Goal: Task Accomplishment & Management: Manage account settings

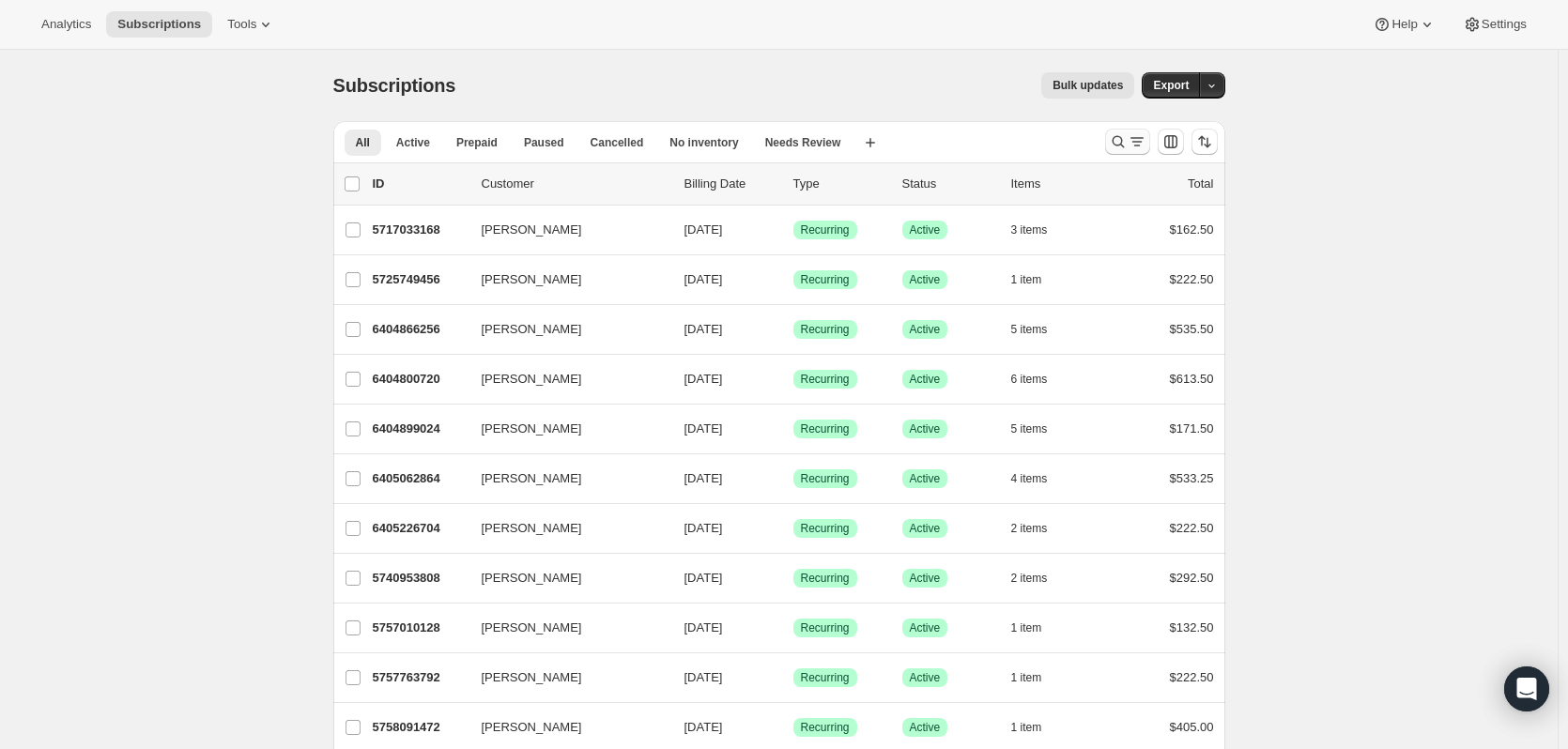
click at [1117, 141] on icon "Search and filter results" at bounding box center [1117, 142] width 12 height 12
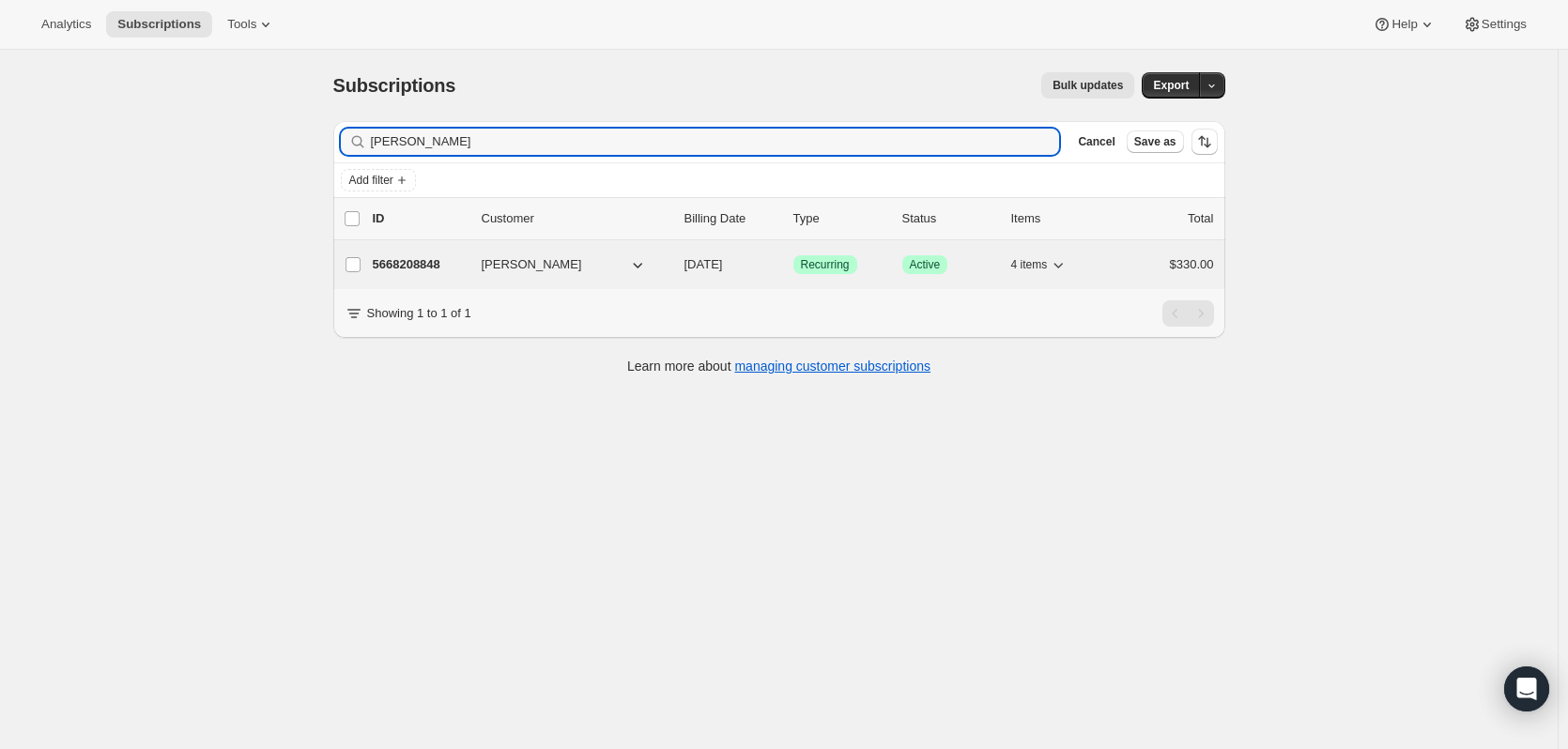
type input "Chantal Druszcz"
click at [423, 265] on p "5668208848" at bounding box center [420, 265] width 94 height 19
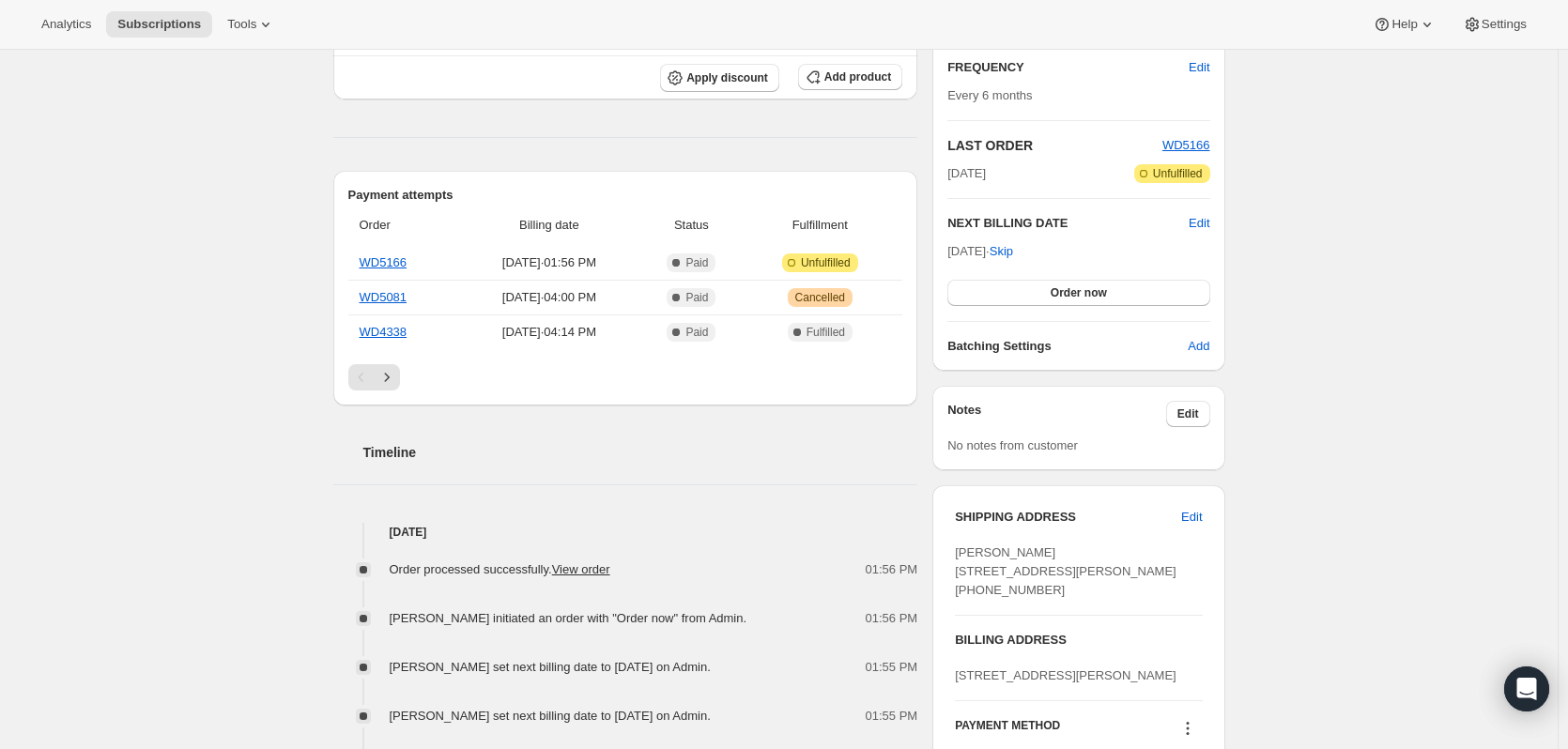
scroll to position [282, 0]
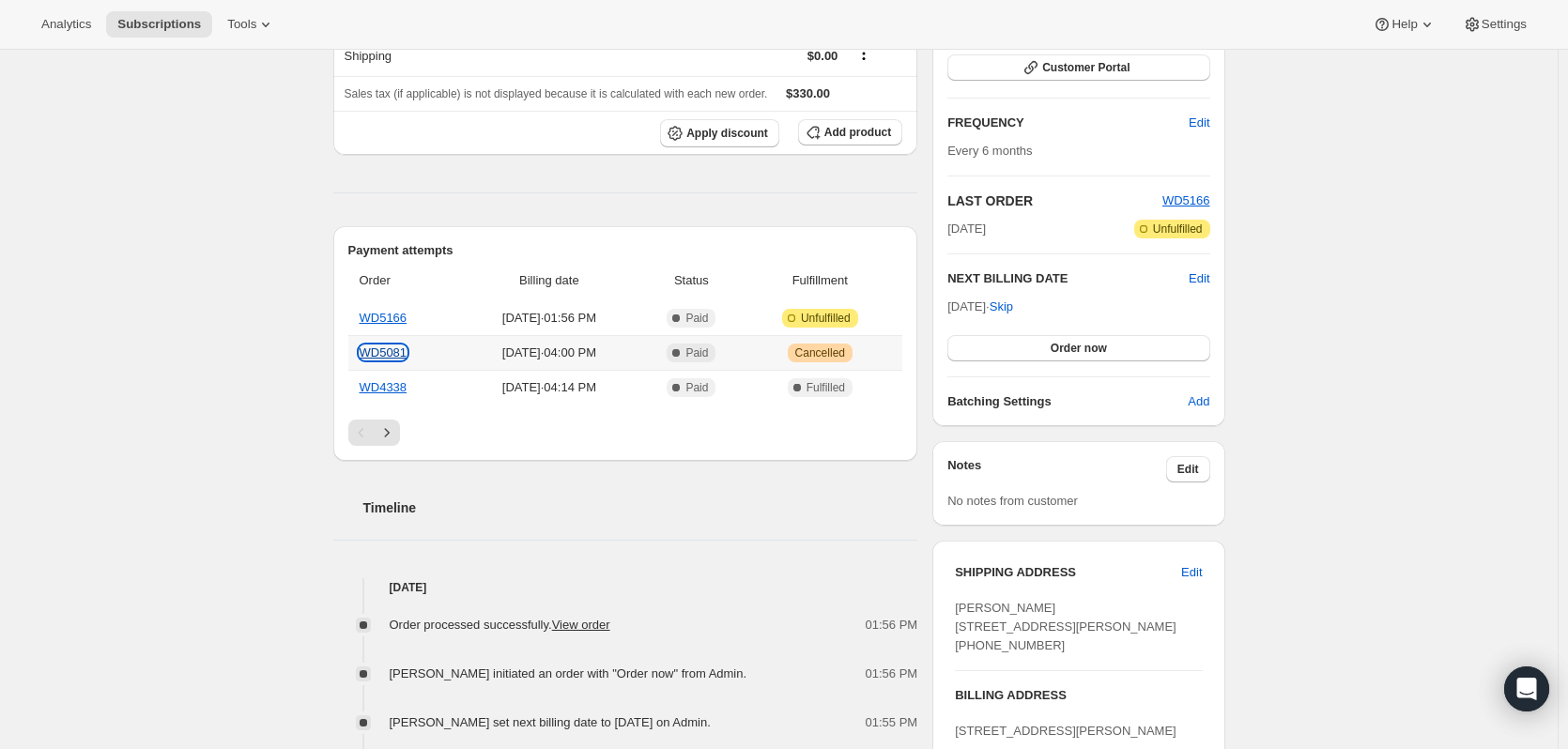
click at [380, 352] on link "WD5081" at bounding box center [384, 352] width 48 height 14
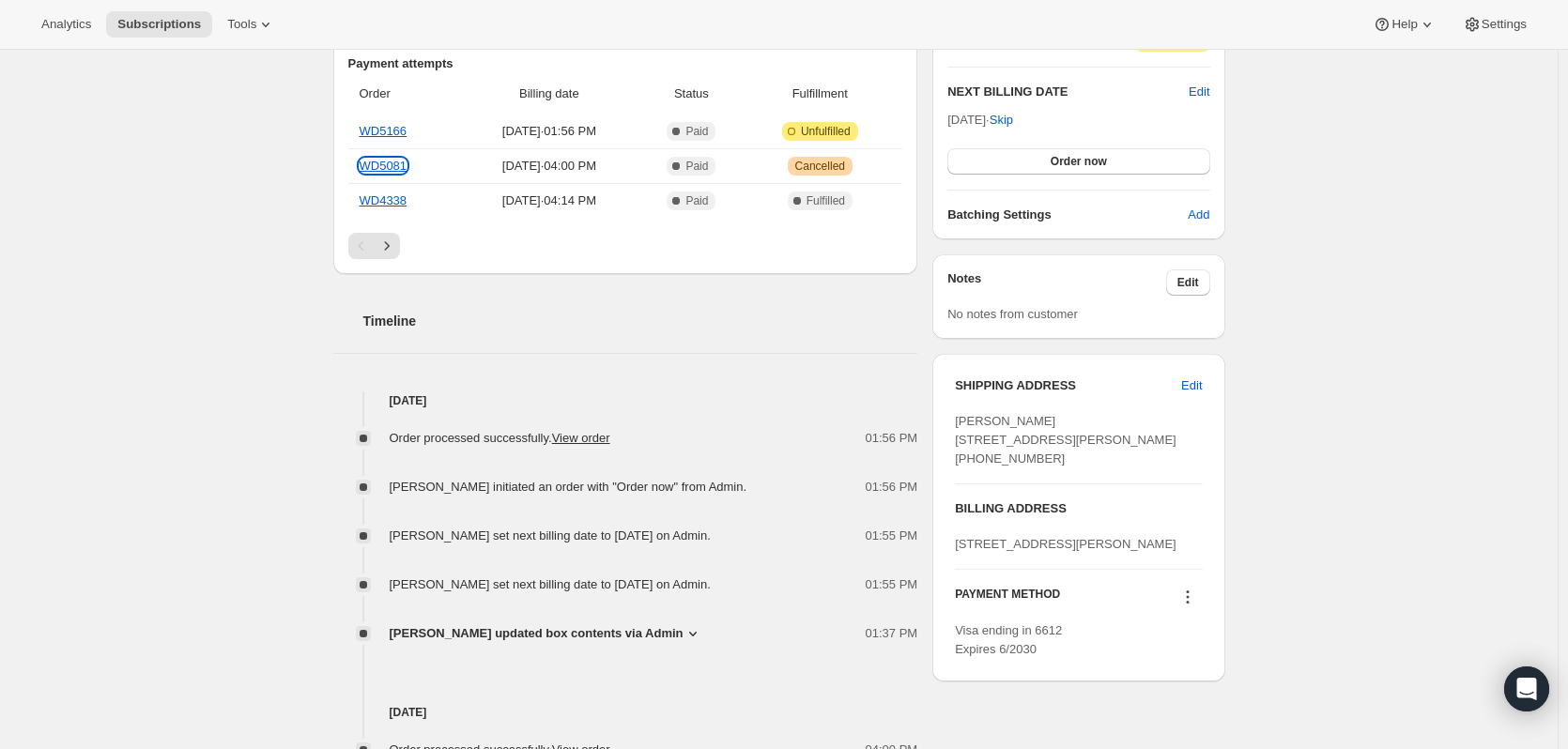
scroll to position [470, 0]
click at [1189, 386] on span "Edit" at bounding box center [1192, 386] width 21 height 19
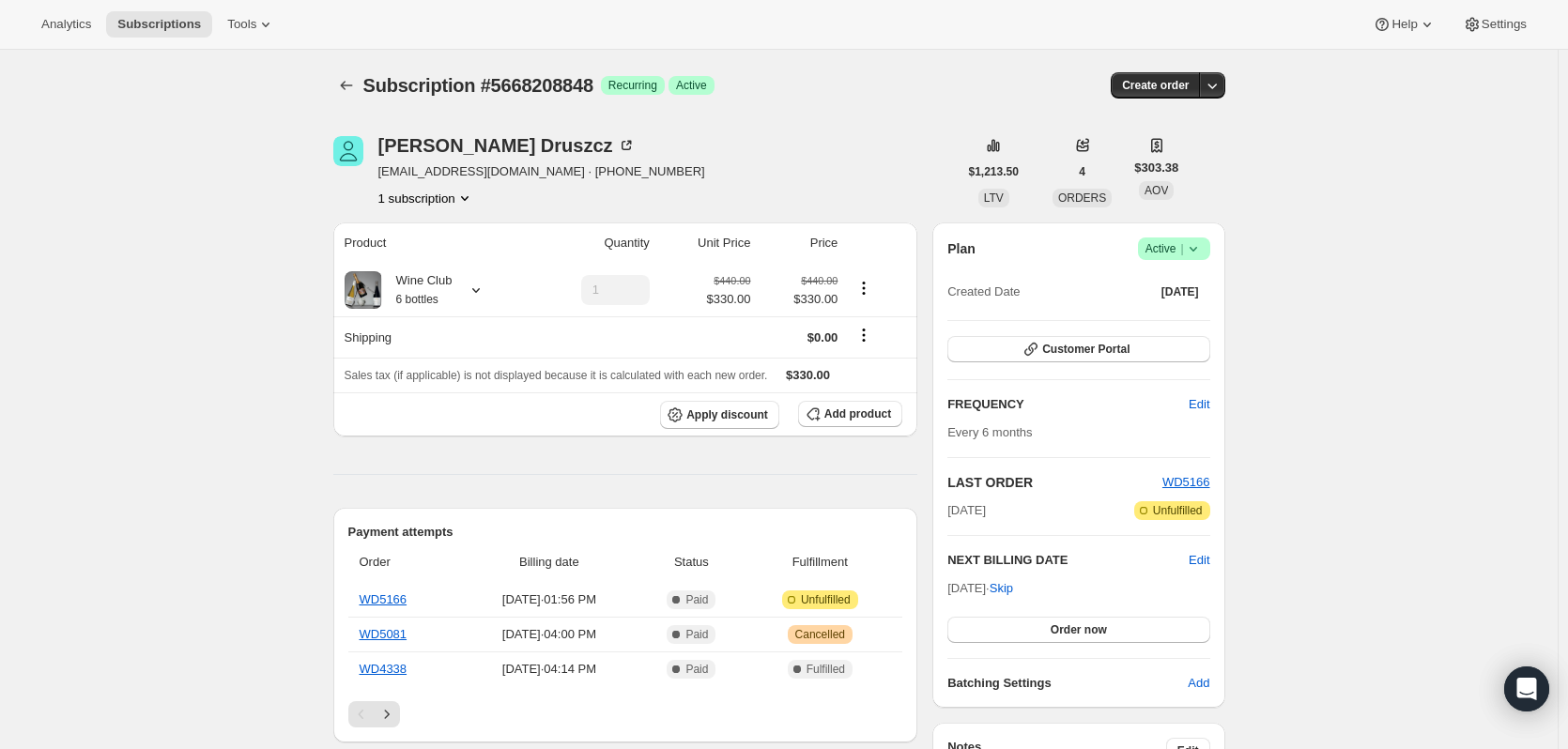
select select "WA"
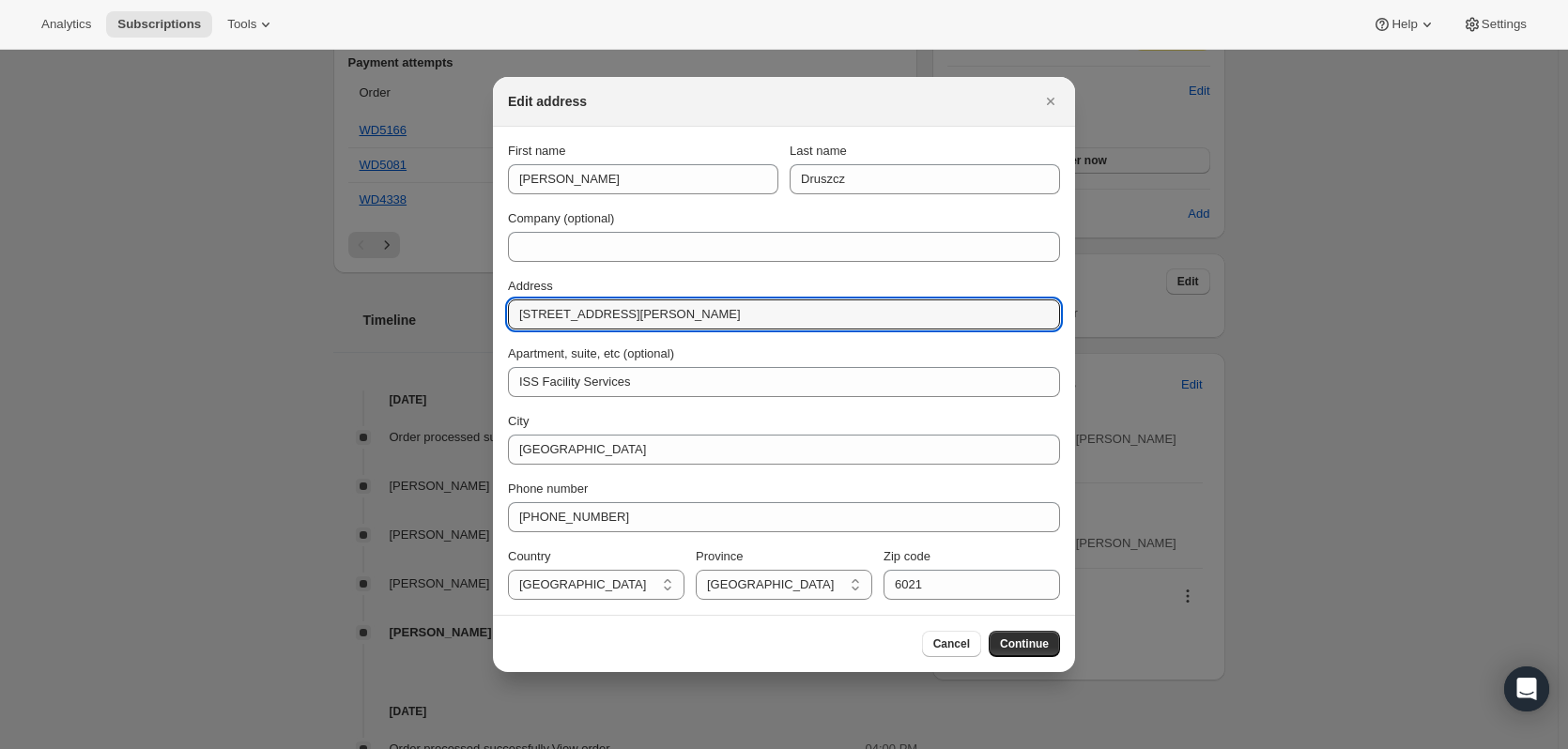
drag, startPoint x: 644, startPoint y: 314, endPoint x: 456, endPoint y: 315, distance: 188.0
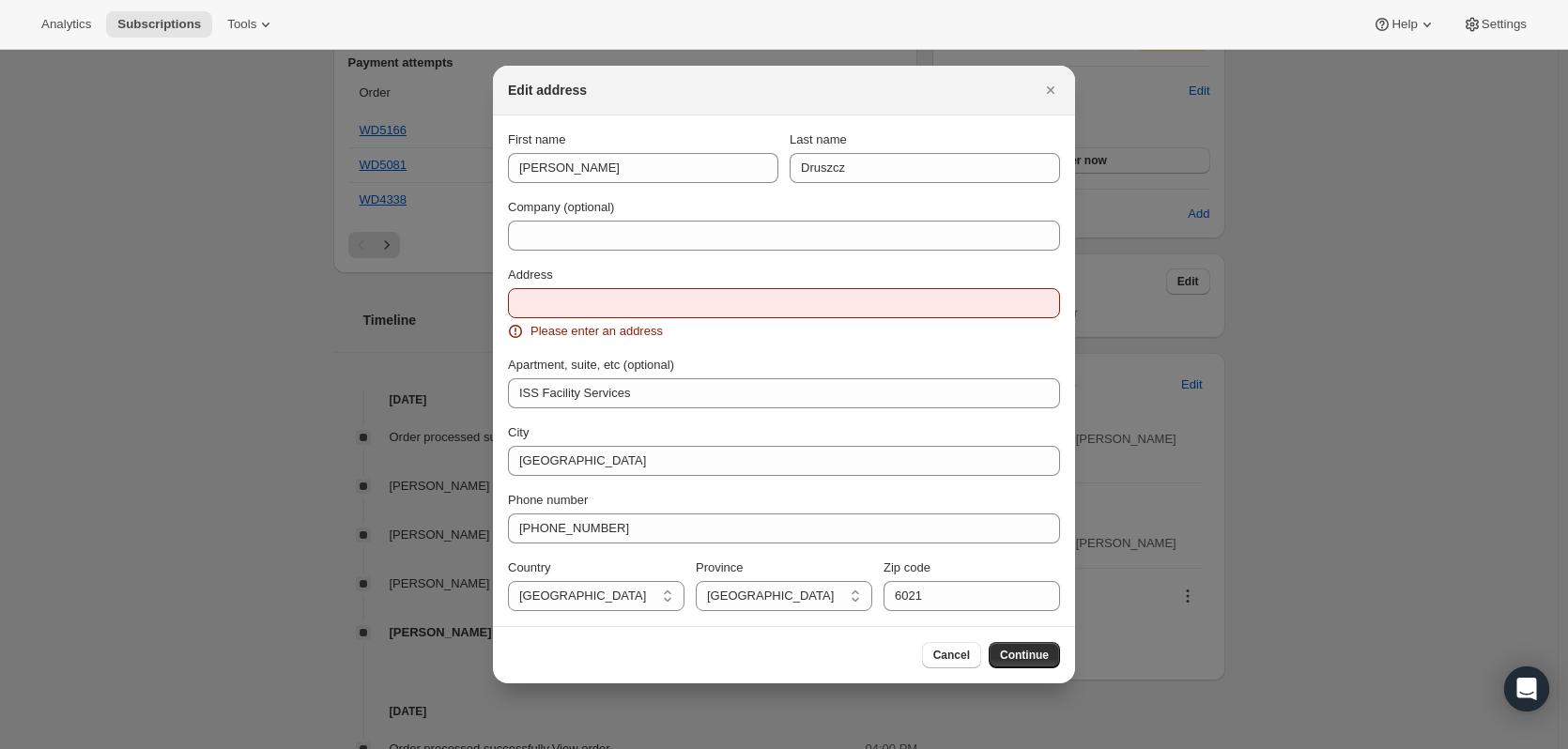
click at [595, 291] on div "Address Please enter an address" at bounding box center [784, 303] width 552 height 75
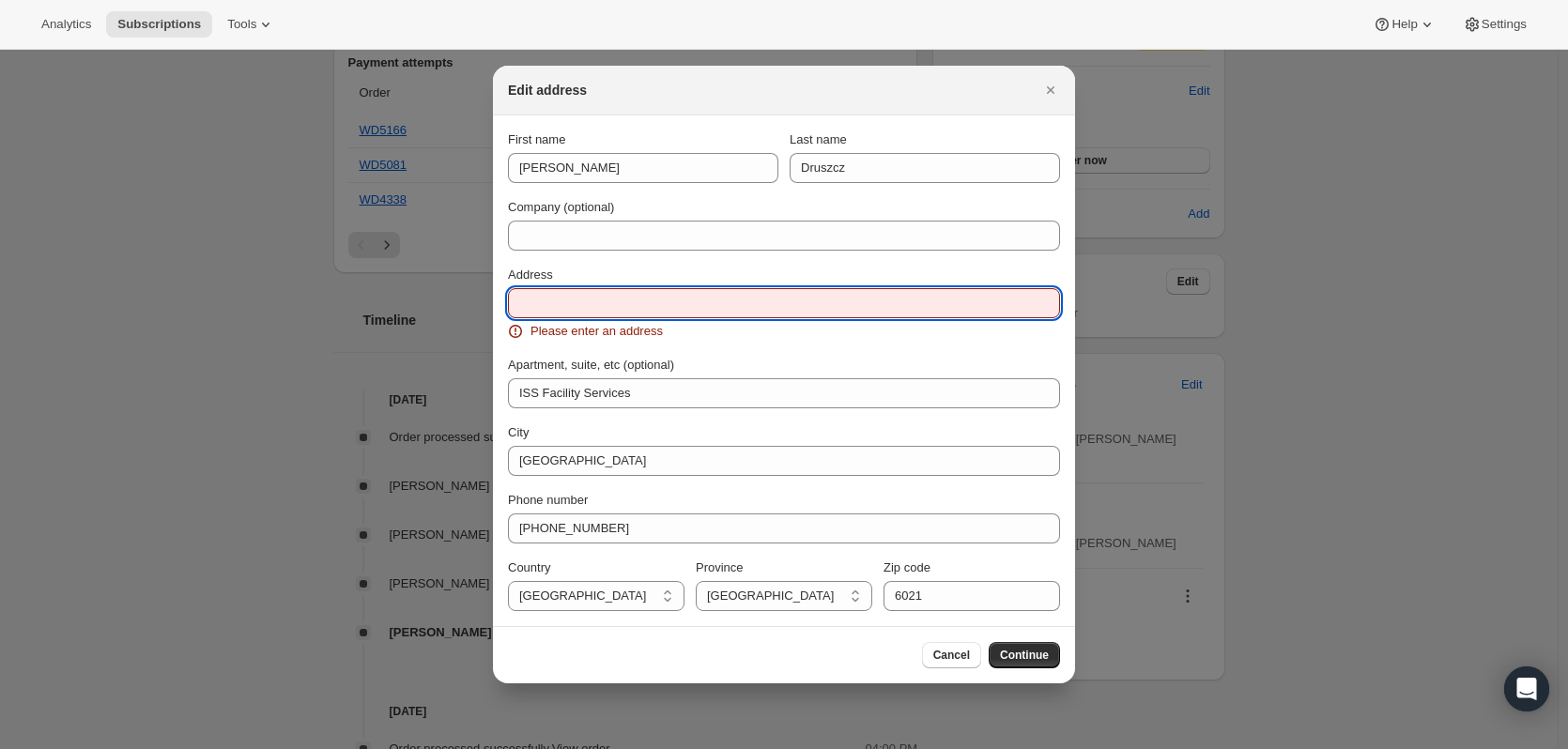
click at [582, 312] on input "Address" at bounding box center [784, 303] width 552 height 30
paste input "unit 10/180 Pacific Parade"
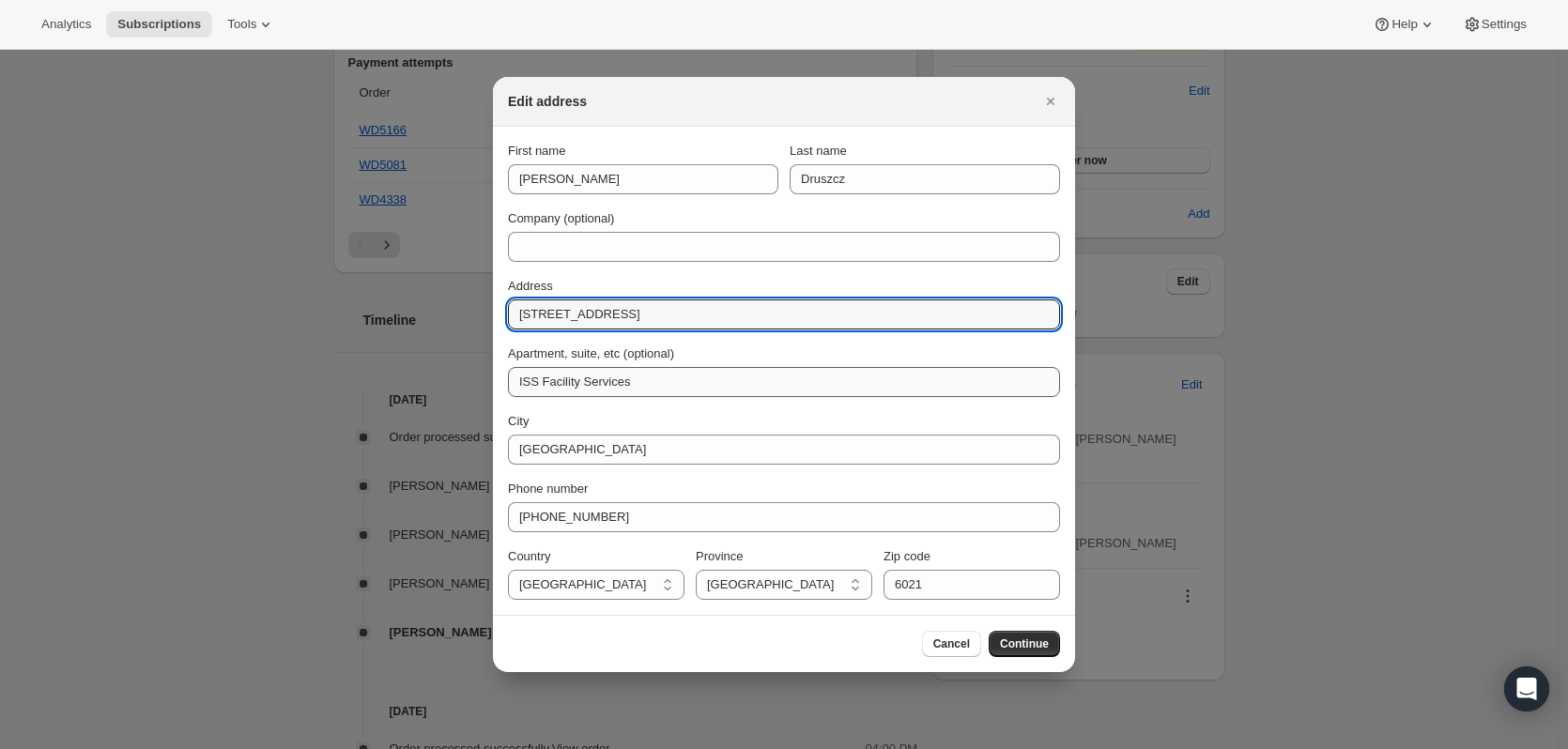
type input "unit 10/180 Pacific Parade"
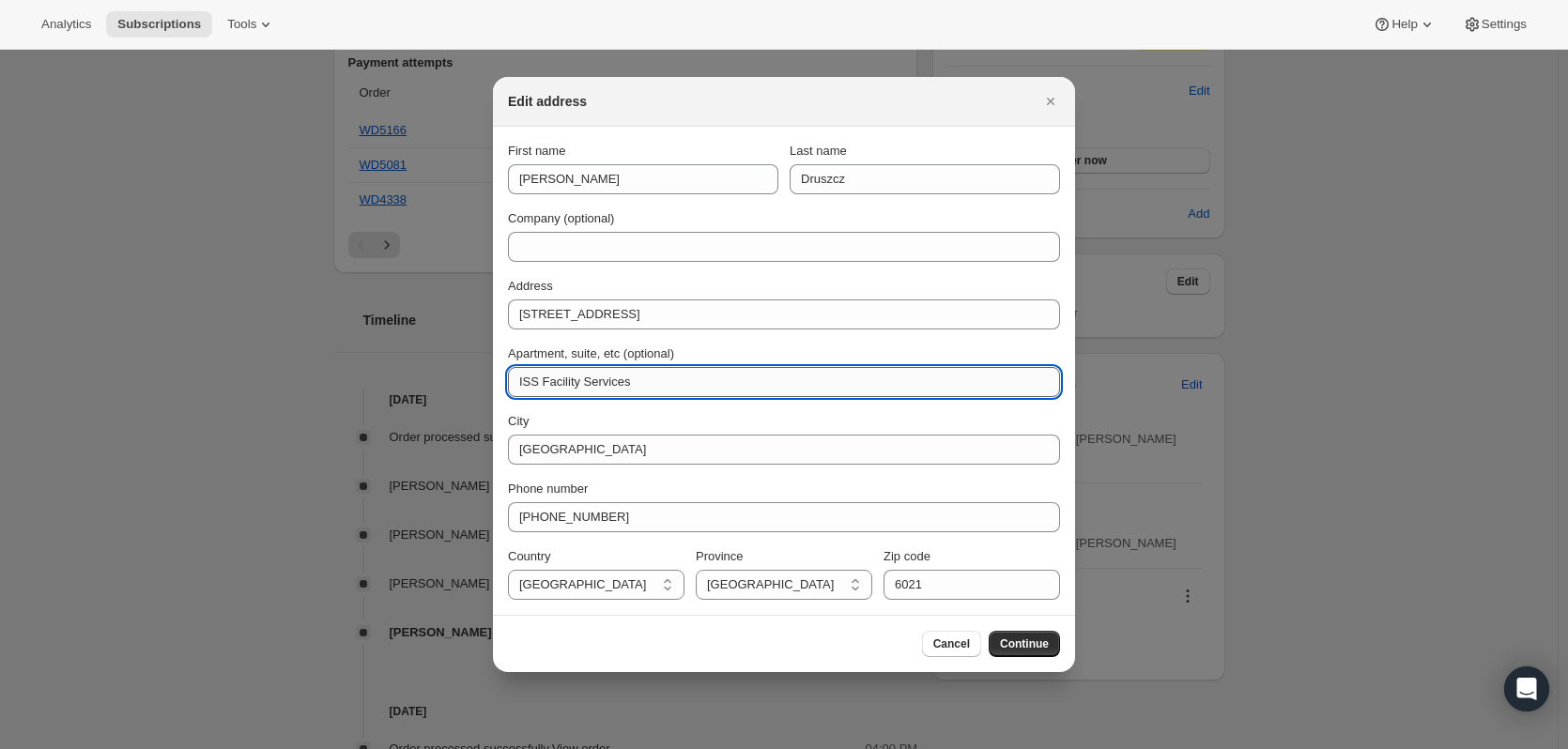
click at [691, 383] on input "ISS Facility Services" at bounding box center [784, 382] width 552 height 30
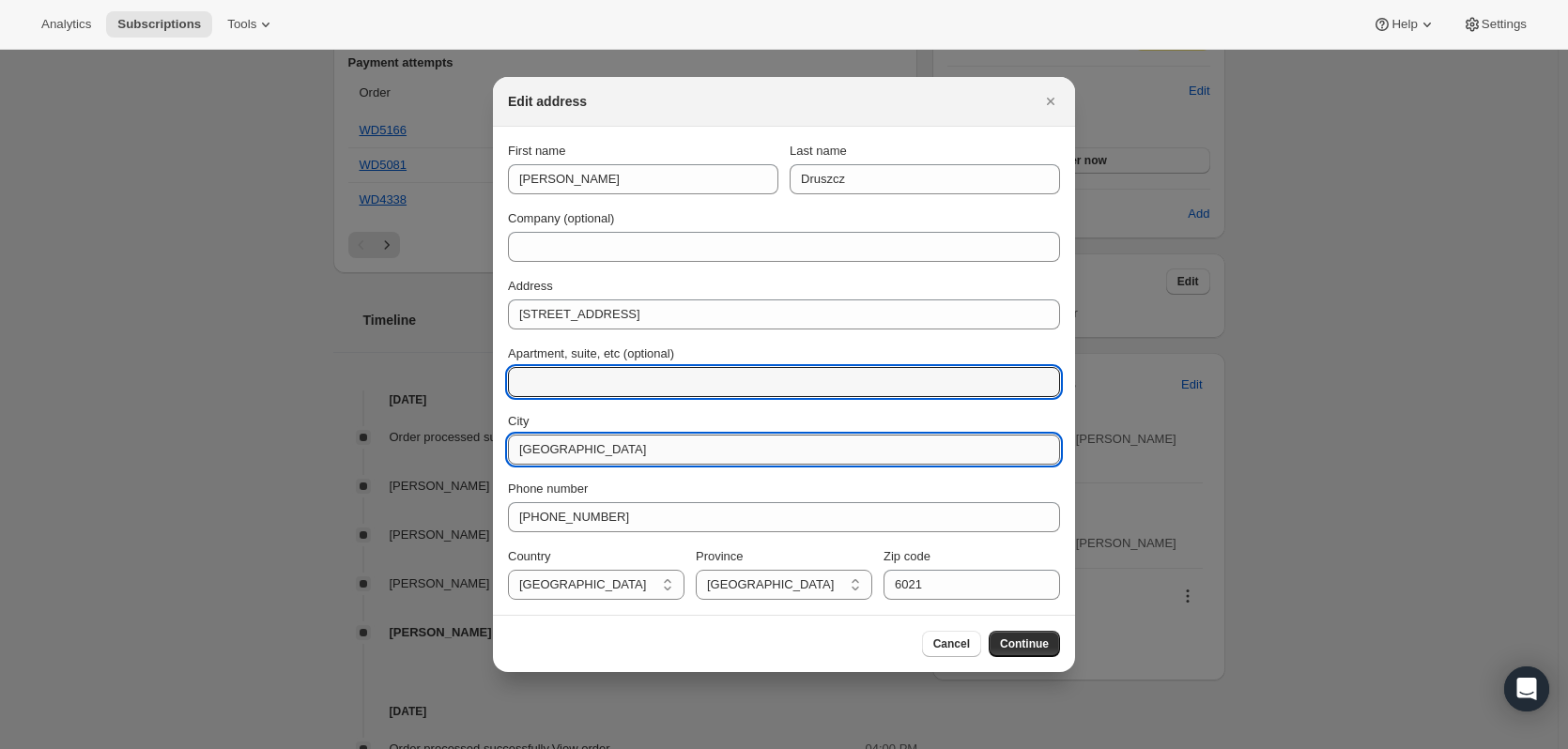
click at [610, 450] on input "Perth" at bounding box center [784, 449] width 552 height 30
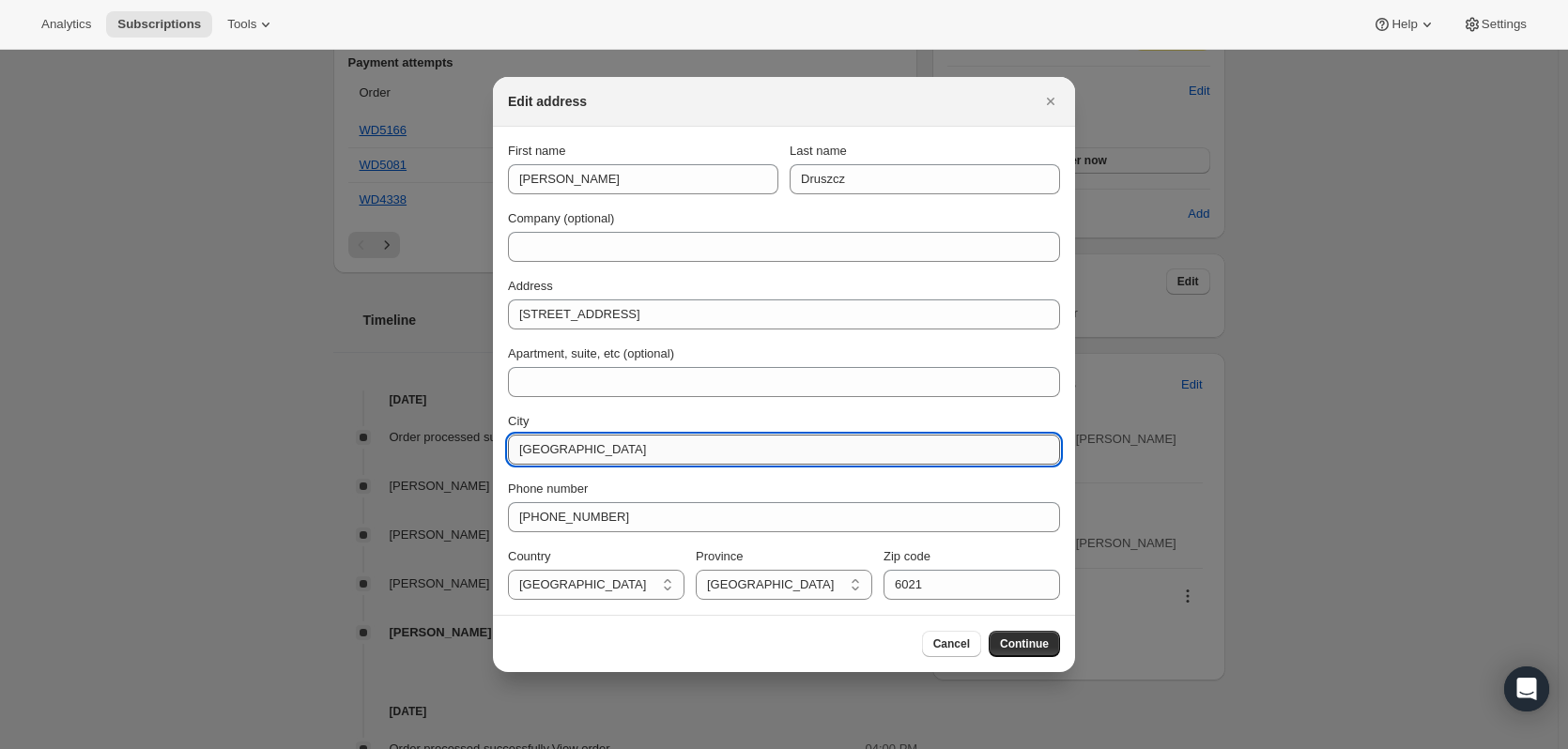
click at [610, 450] on input "Perth" at bounding box center [784, 449] width 552 height 30
click at [586, 447] on input "City" at bounding box center [784, 449] width 552 height 30
type input "d"
type input "Dee Why"
click at [789, 593] on select "Australian Capital Territory New South Wales South Australia Victoria Northern …" at bounding box center [784, 584] width 176 height 30
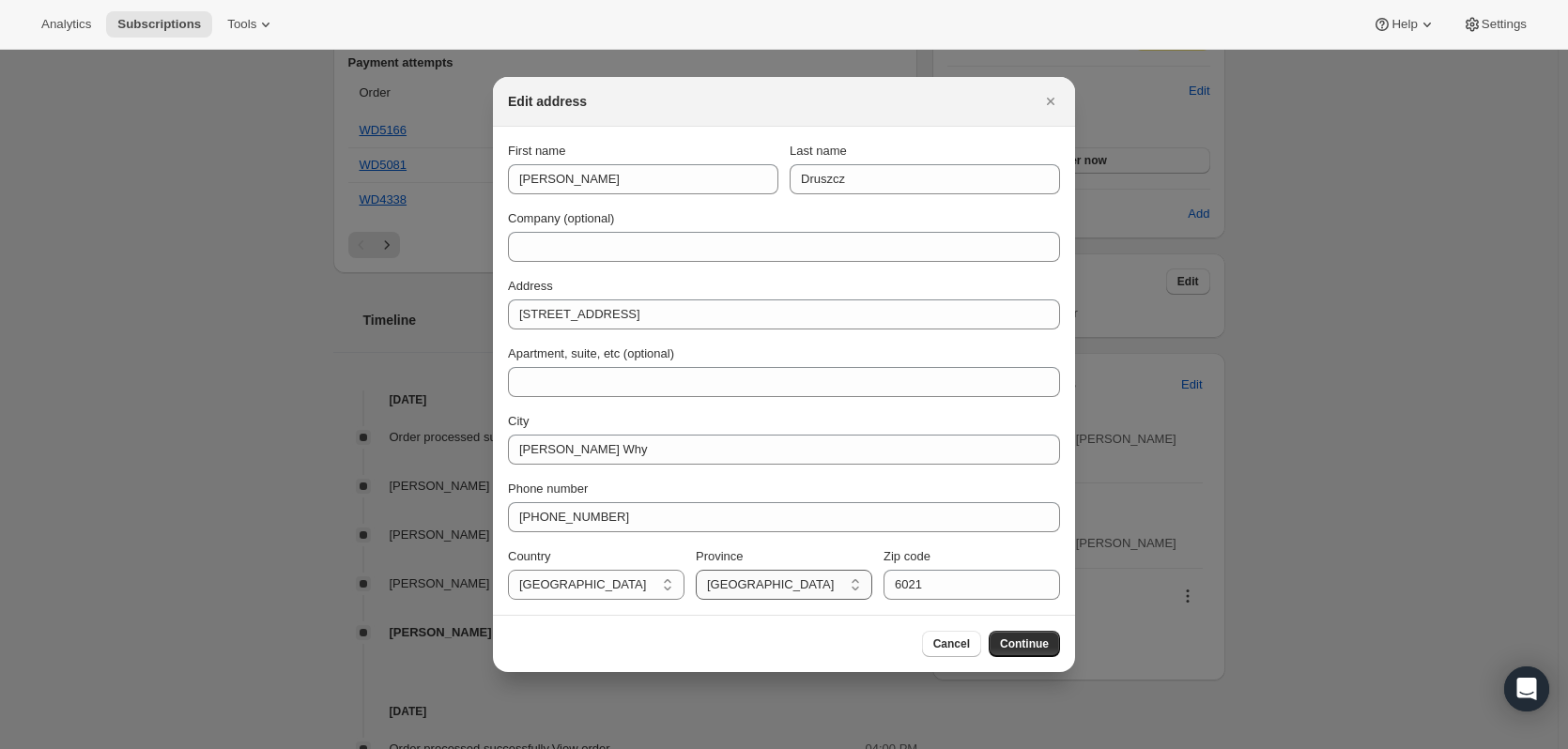
select select "NSW"
click at [696, 570] on select "Australian Capital Territory New South Wales South Australia Victoria Northern …" at bounding box center [784, 584] width 176 height 30
click at [947, 599] on input "6021" at bounding box center [972, 584] width 176 height 30
click at [948, 597] on input "6021" at bounding box center [972, 584] width 176 height 30
click at [901, 579] on input "6099" at bounding box center [972, 584] width 176 height 30
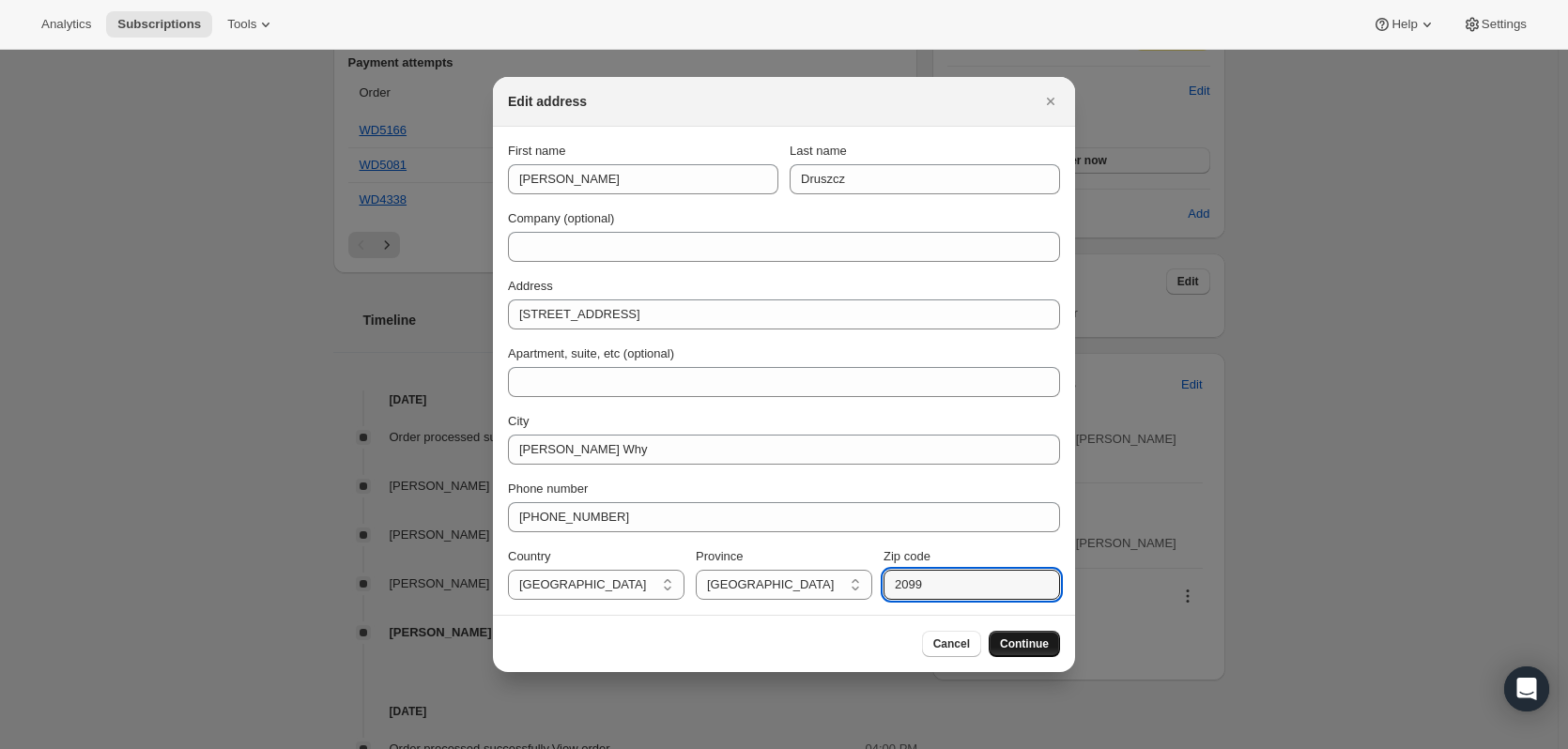
type input "2099"
click at [1017, 642] on span "Continue" at bounding box center [1024, 644] width 49 height 15
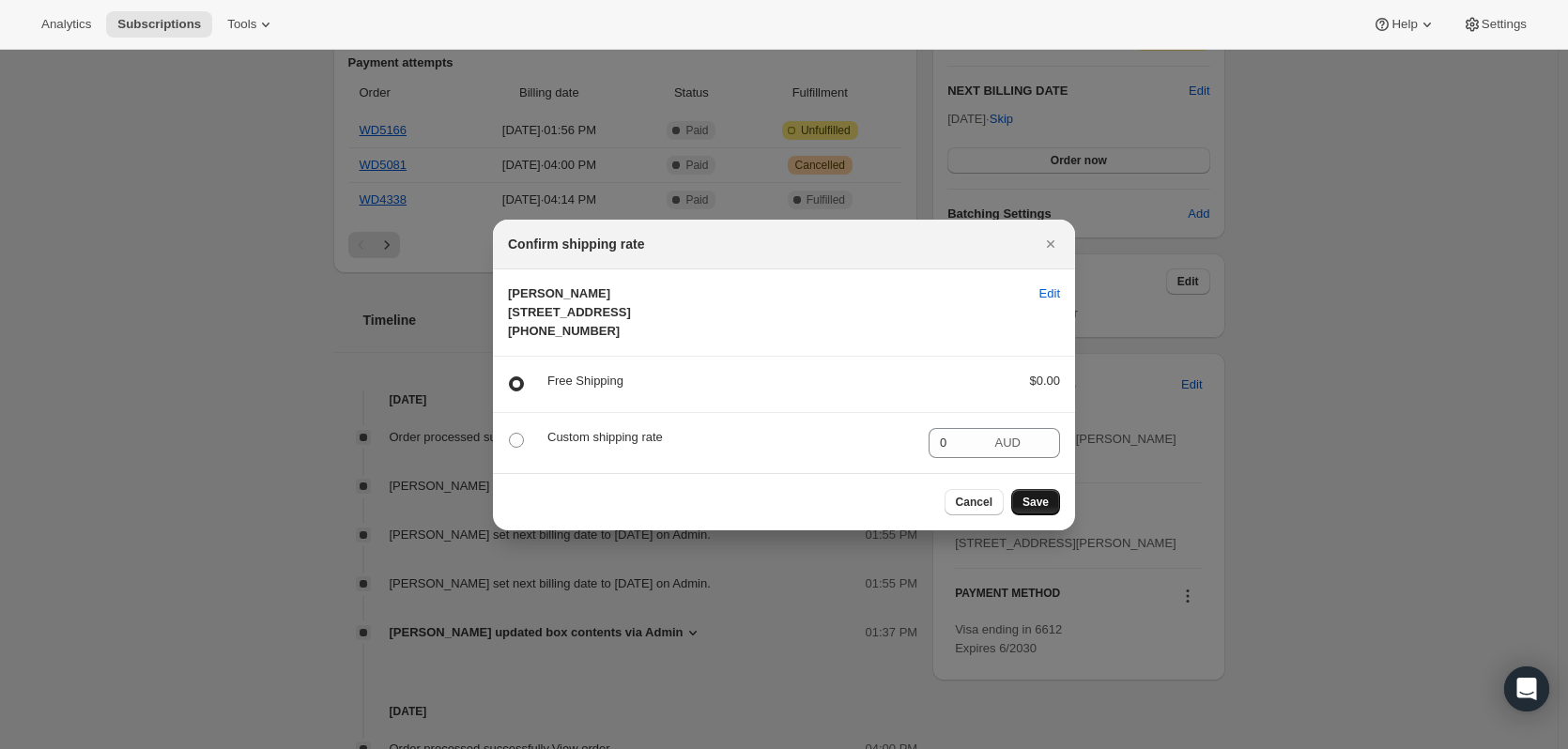
click at [1049, 516] on button "Save" at bounding box center [1036, 502] width 49 height 26
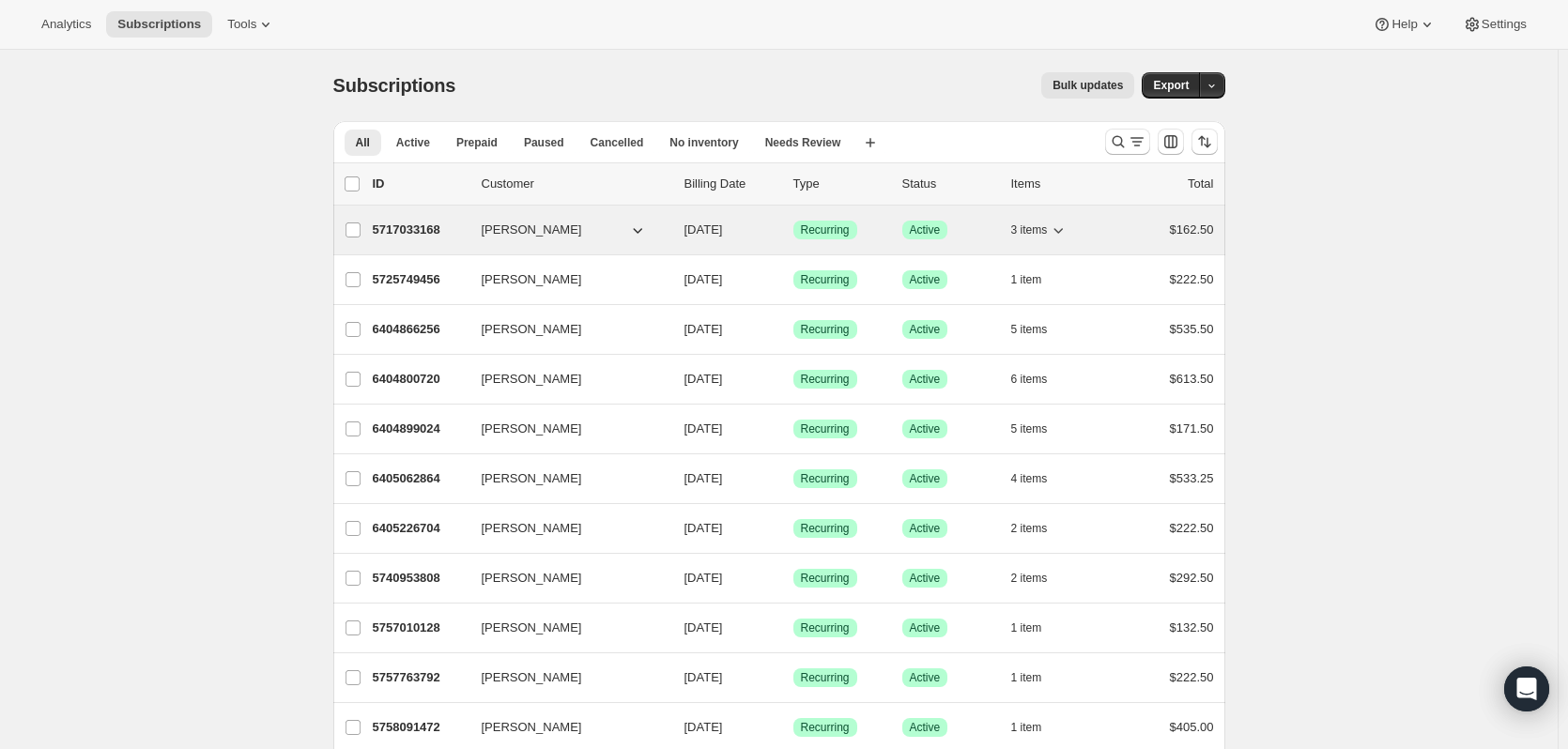
click at [1065, 233] on icon "button" at bounding box center [1059, 230] width 19 height 19
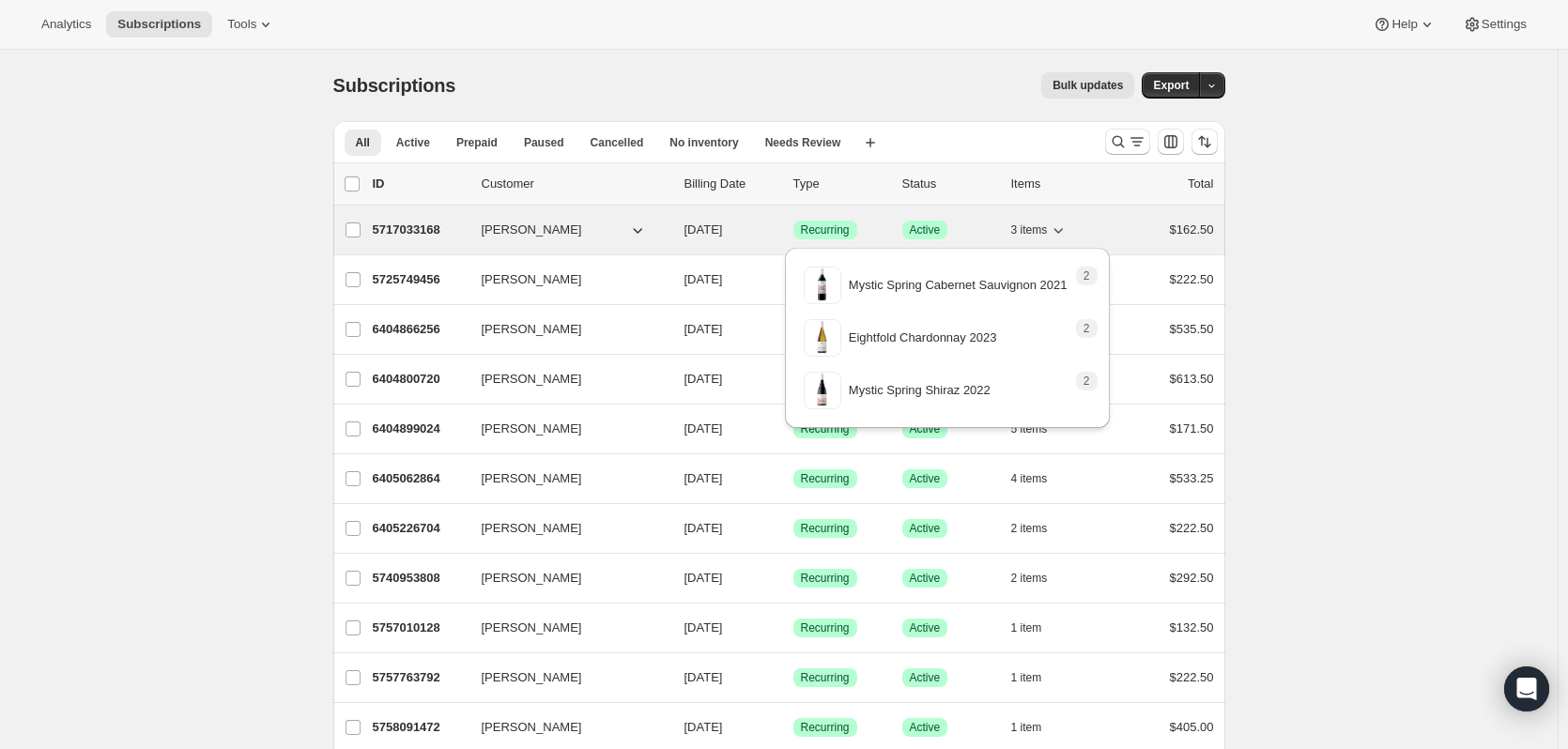
click at [1065, 233] on icon "button" at bounding box center [1059, 230] width 19 height 19
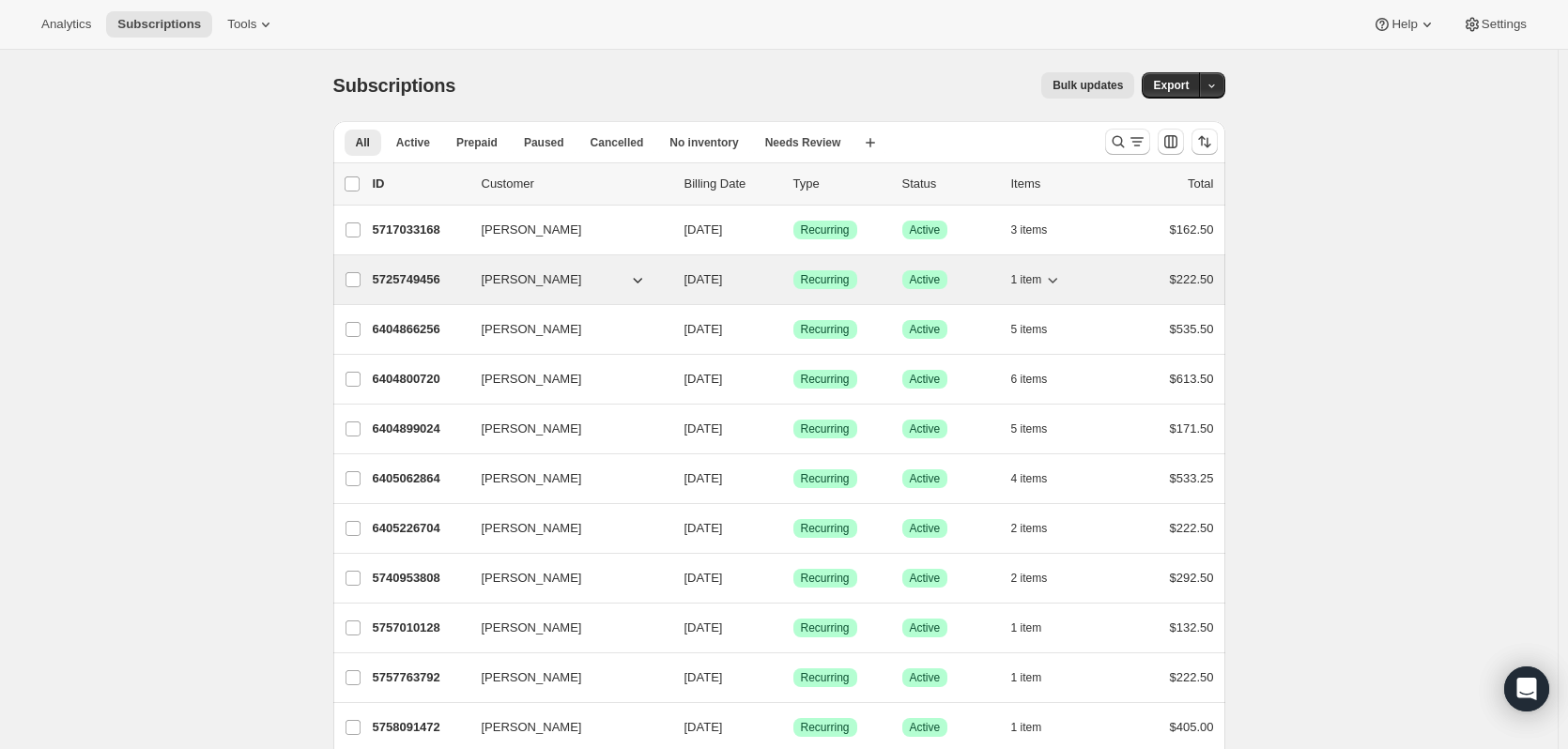
click at [1060, 277] on icon "button" at bounding box center [1053, 280] width 19 height 19
